Goal: Find specific page/section: Find specific page/section

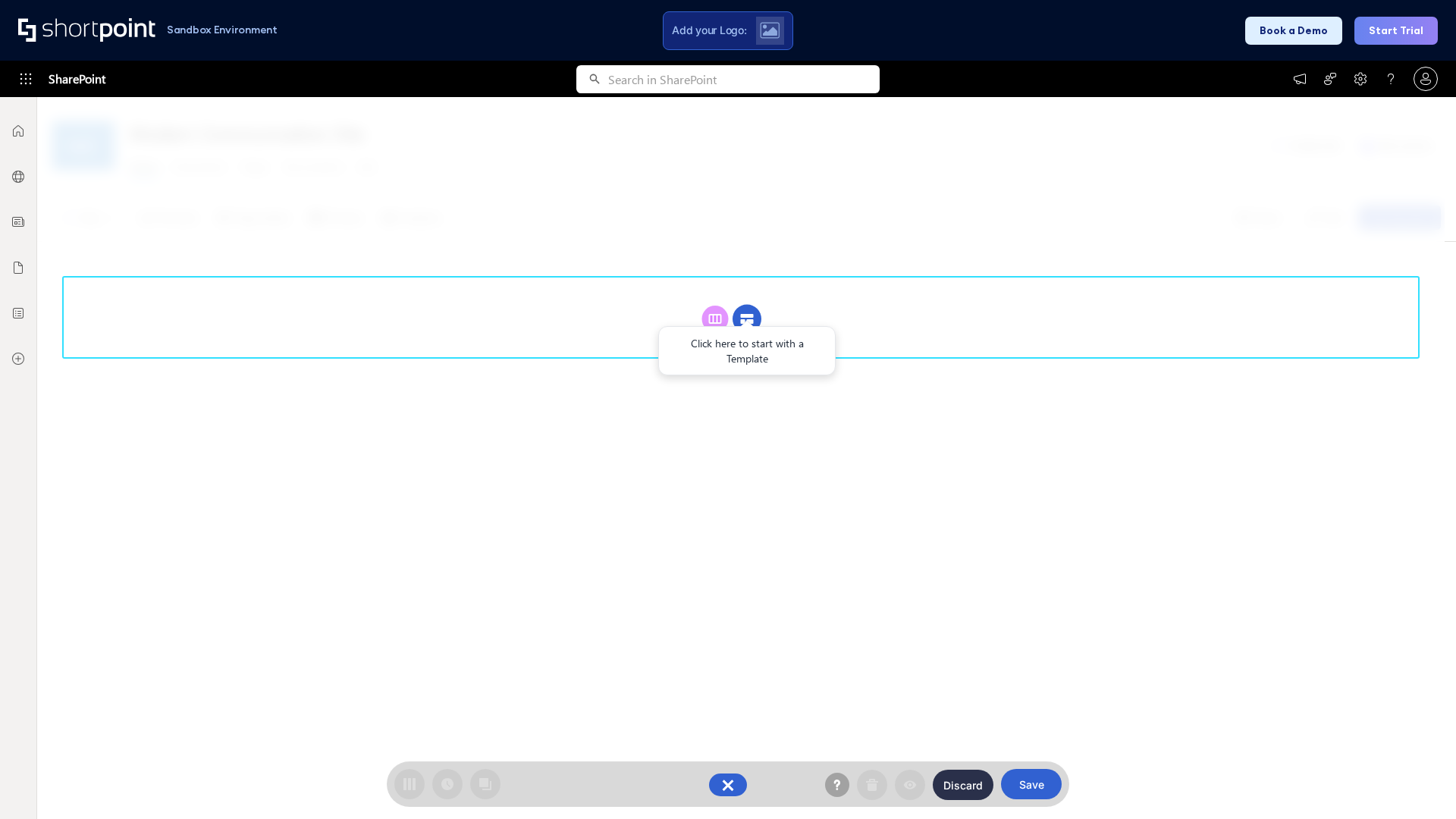
click at [747, 319] on circle at bounding box center [747, 319] width 29 height 29
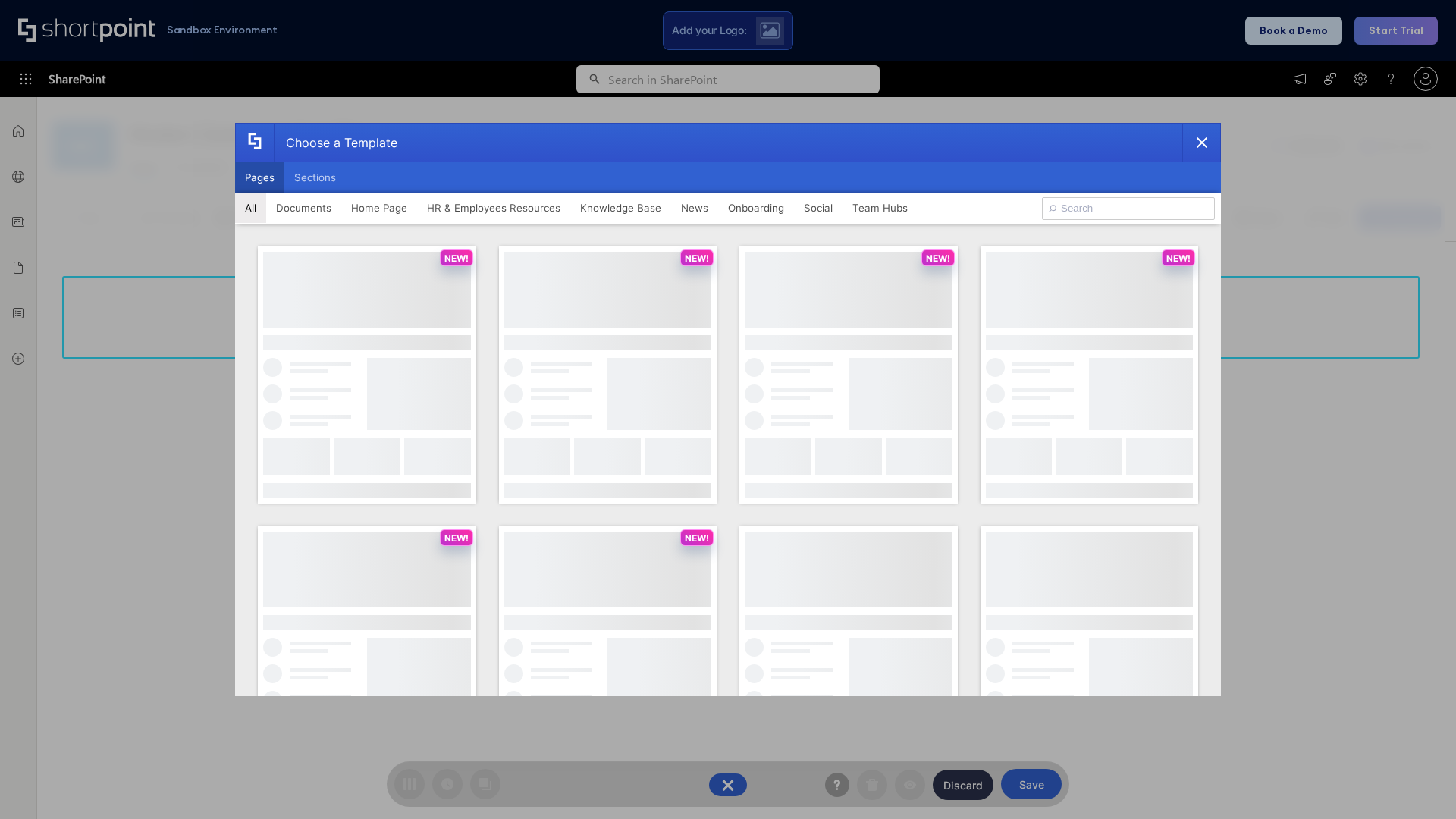
click at [259, 177] on button "Pages" at bounding box center [260, 177] width 50 height 31
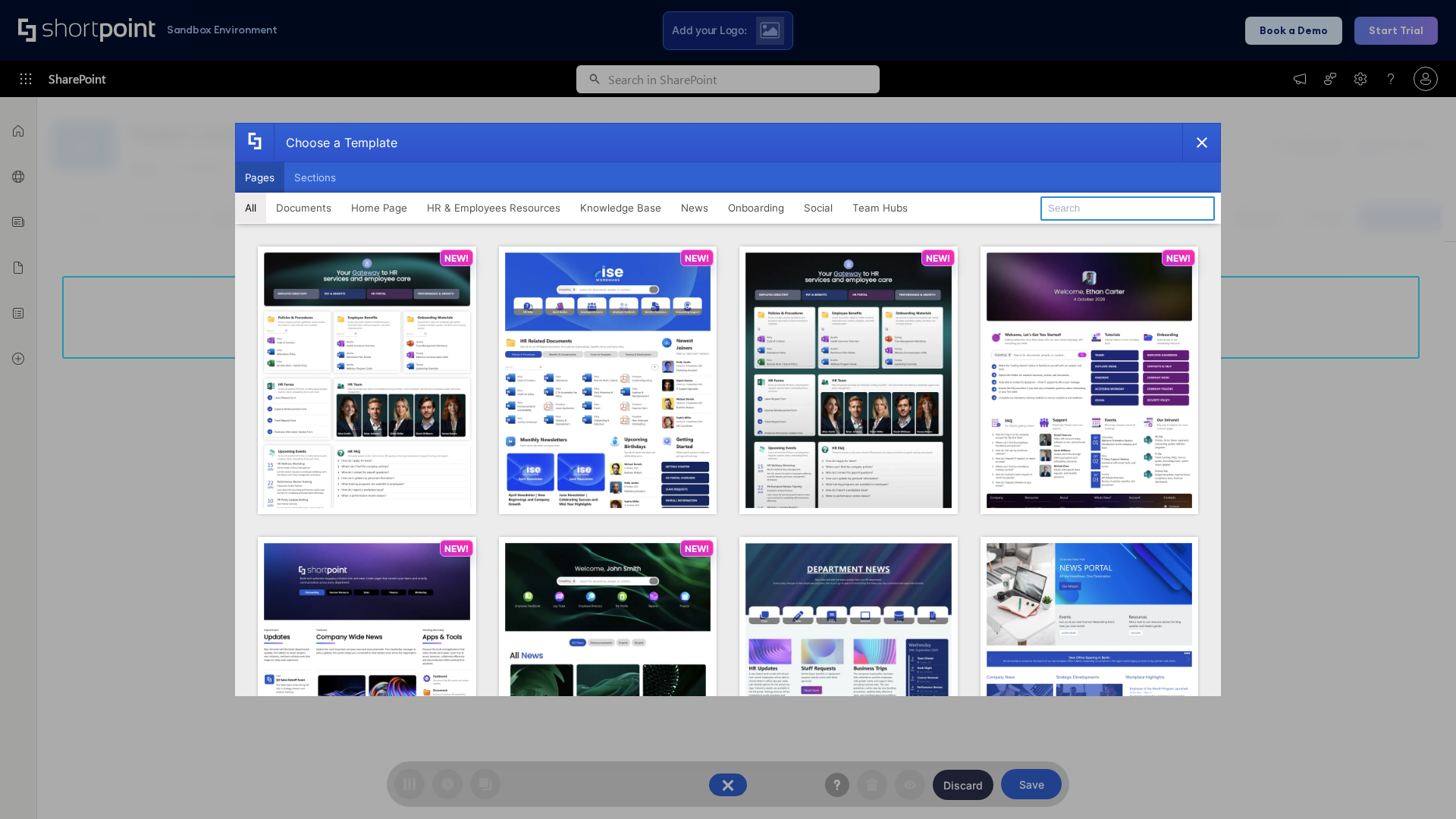
type input "Knowledge Portal 2"
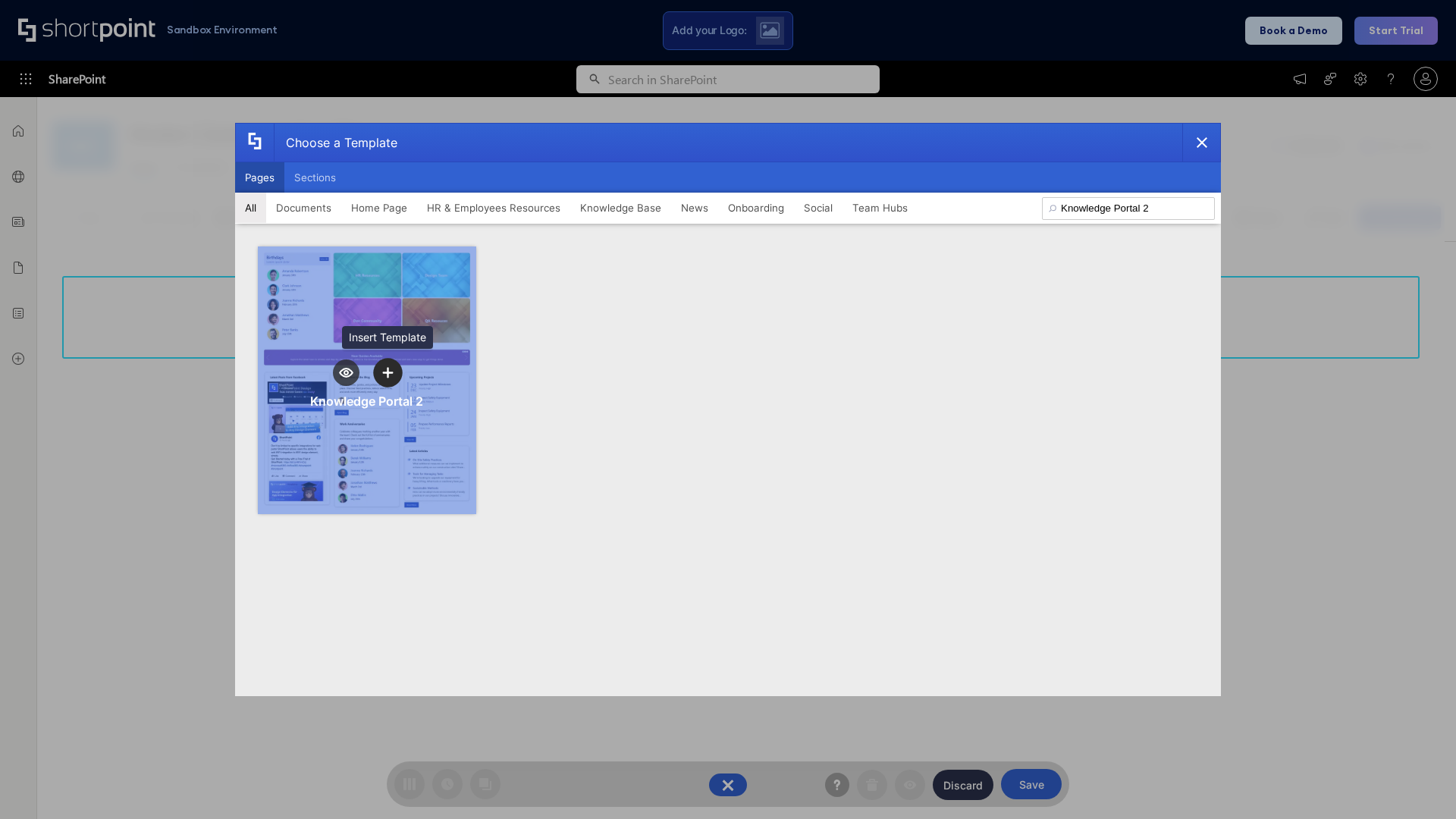
click at [387, 372] on icon "template selector" at bounding box center [387, 372] width 10 height 10
